Goal: Task Accomplishment & Management: Manage account settings

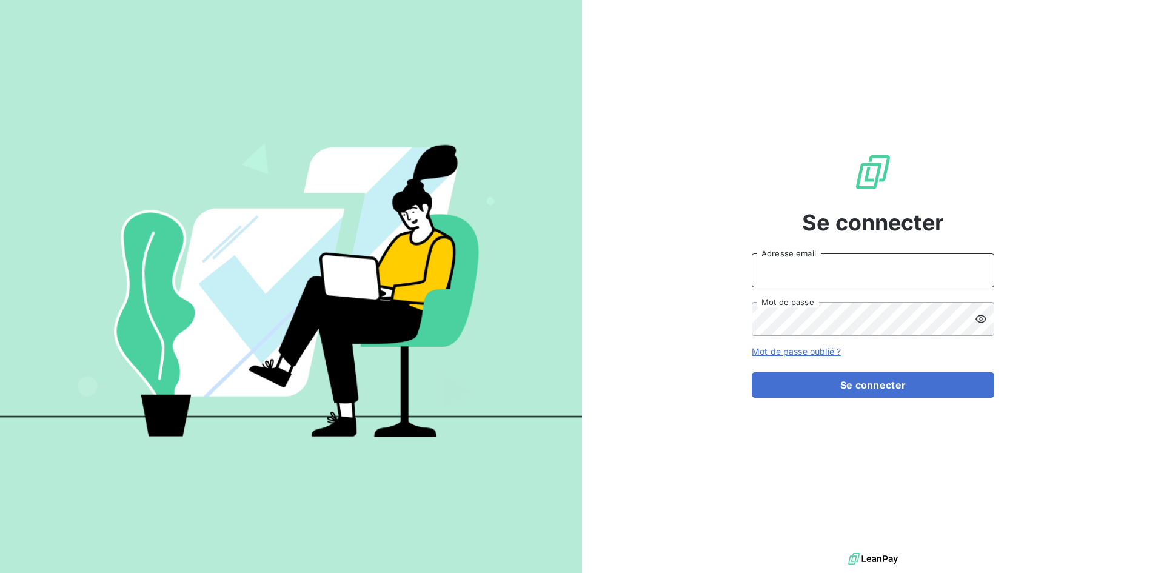
click at [810, 268] on input "Adresse email" at bounding box center [873, 270] width 243 height 34
click at [864, 155] on img at bounding box center [873, 172] width 39 height 39
click at [902, 274] on input "Adresse email" at bounding box center [873, 270] width 243 height 34
click at [0, 572] on div at bounding box center [0, 573] width 0 height 0
click at [782, 354] on link "Mot de passe oublié ?" at bounding box center [796, 351] width 89 height 10
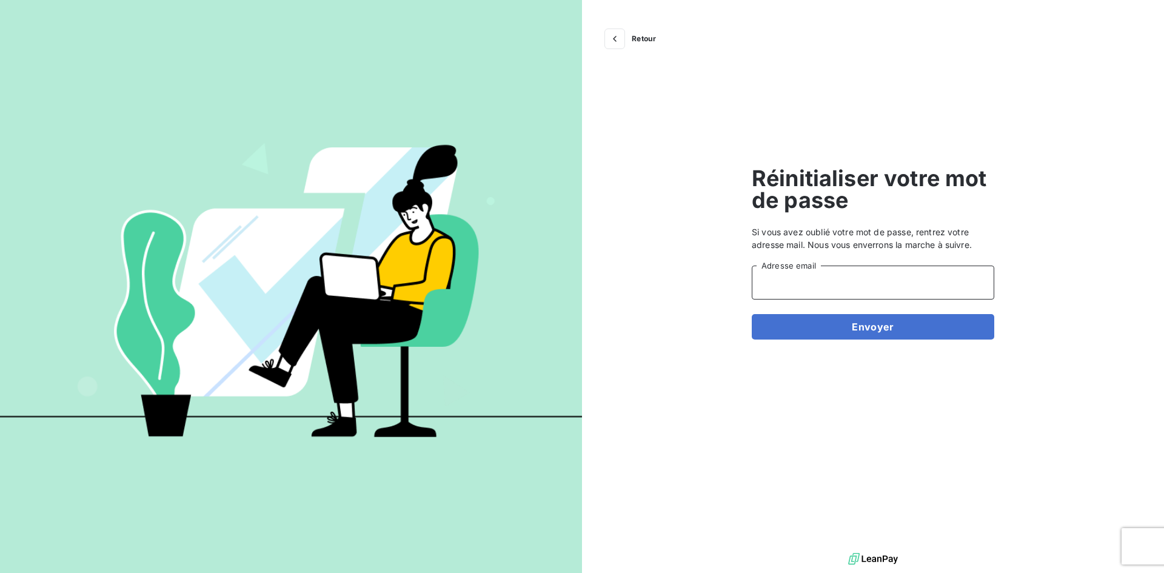
click at [843, 287] on input "Adresse email" at bounding box center [873, 283] width 243 height 34
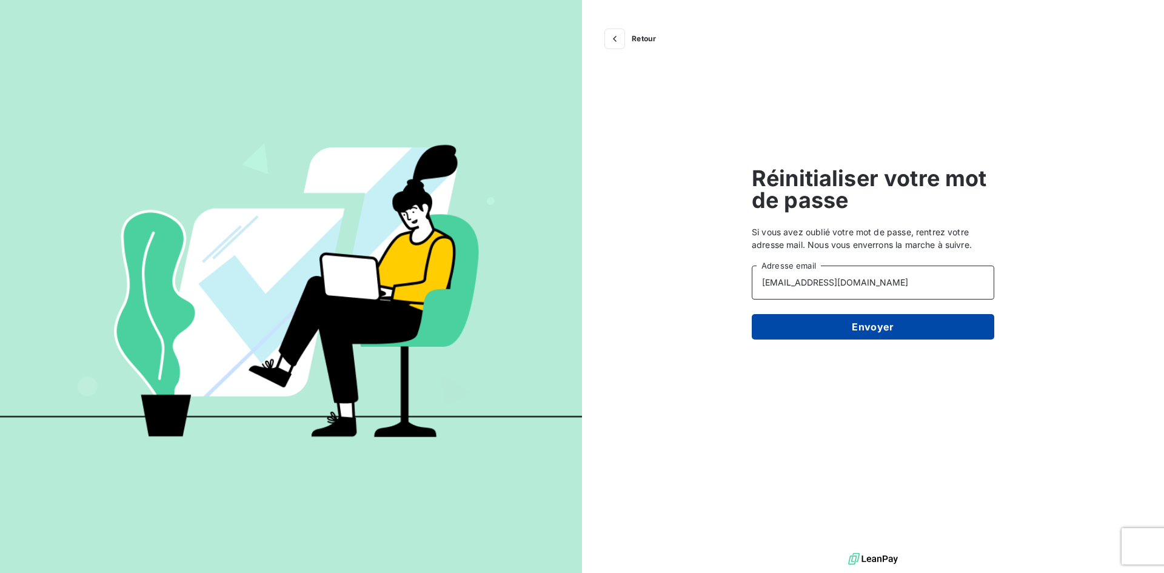
type input "[EMAIL_ADDRESS][DOMAIN_NAME]"
click at [837, 324] on button "Envoyer" at bounding box center [873, 326] width 243 height 25
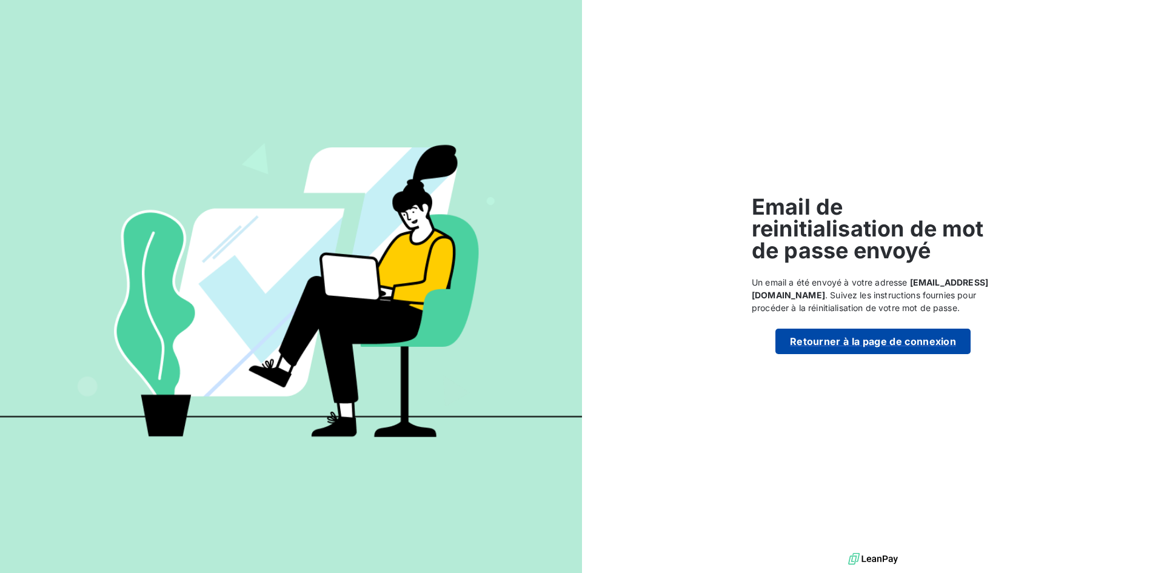
click at [830, 338] on button "Retourner à la page de connexion" at bounding box center [873, 341] width 195 height 25
